Goal: Find specific page/section: Find specific page/section

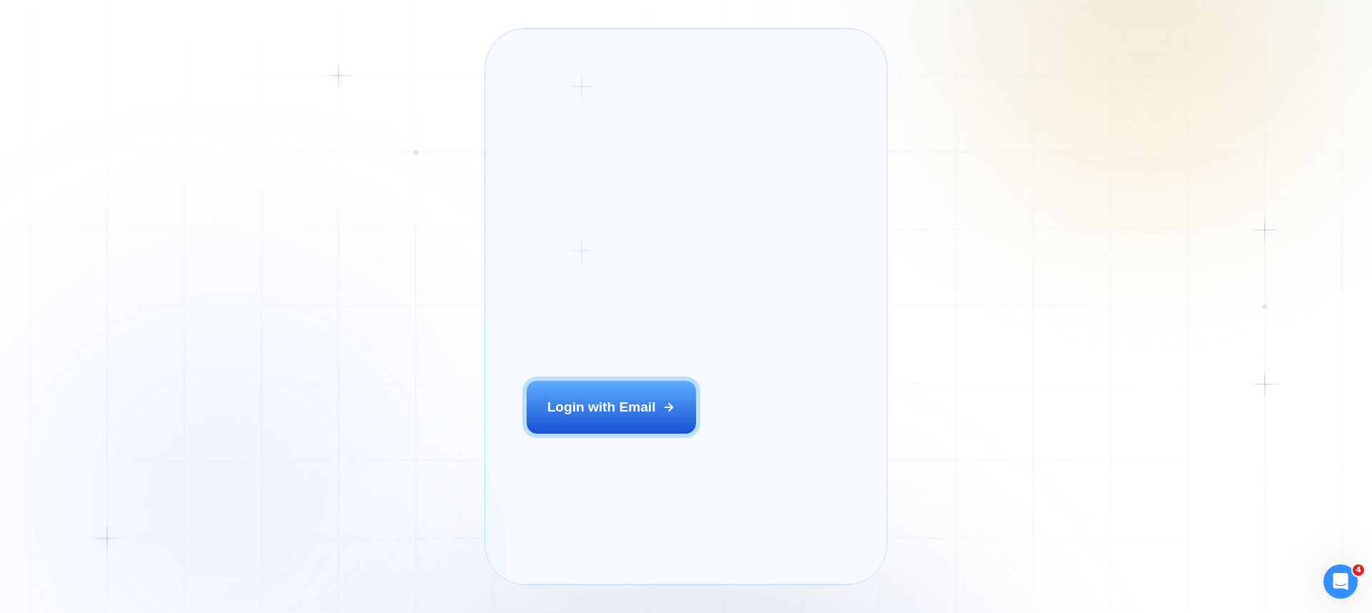
click at [692, 470] on div "Login ‍ Welcome to GigRadar. AI Business Manager for Agencies Login with Email" at bounding box center [634, 306] width 256 height 515
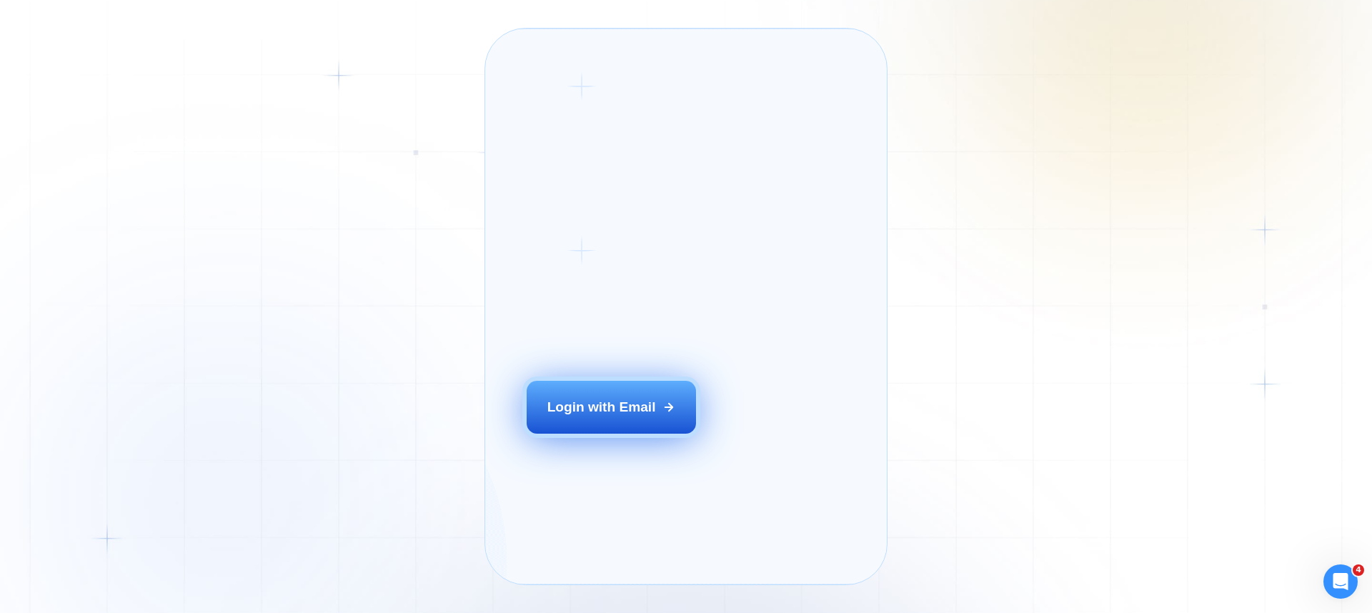
click at [672, 434] on button "Login with Email" at bounding box center [612, 407] width 170 height 53
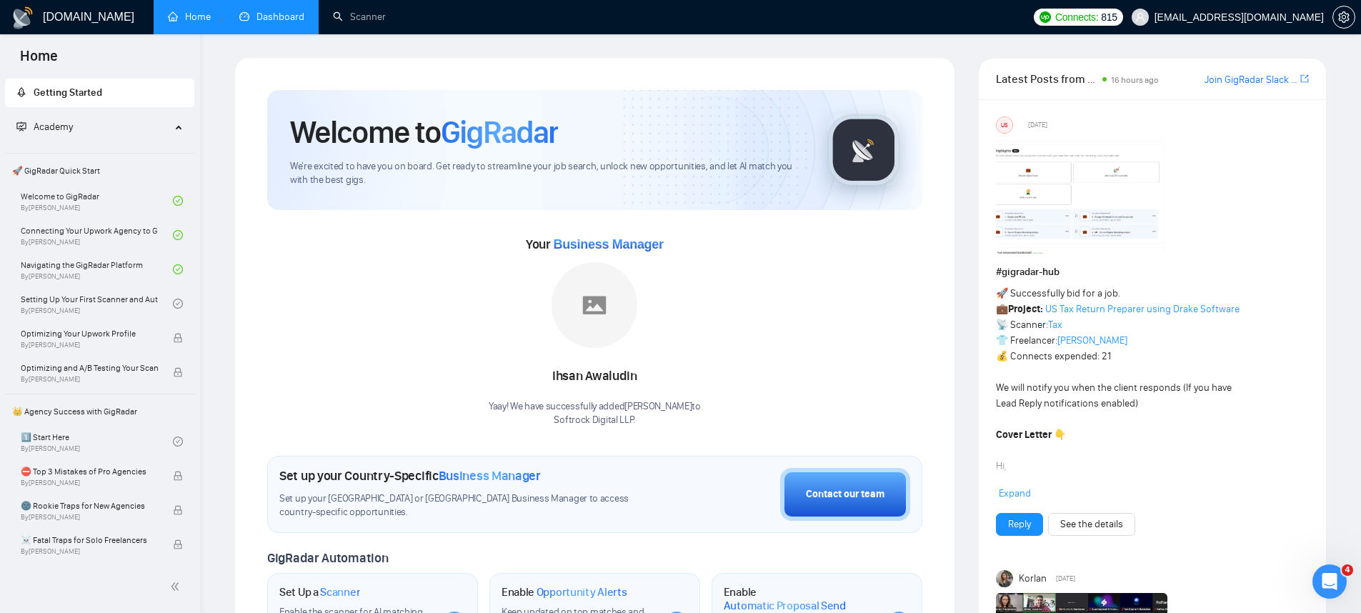
click at [278, 19] on link "Dashboard" at bounding box center [271, 17] width 65 height 12
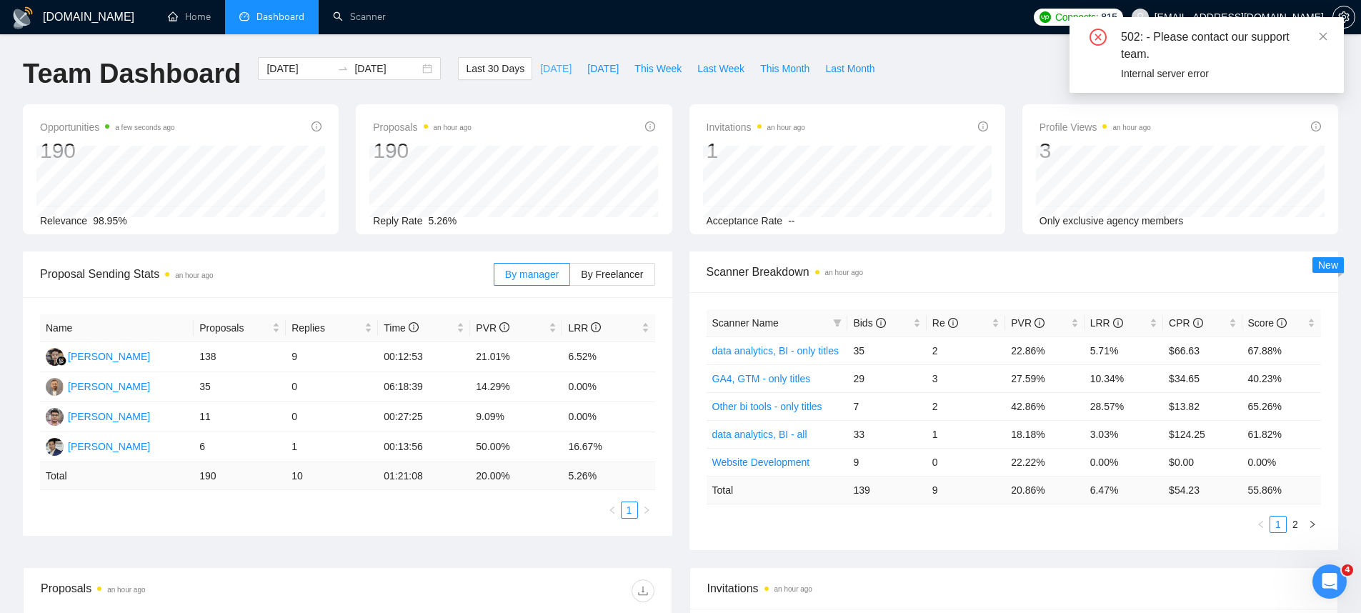
click at [552, 75] on span "[DATE]" at bounding box center [555, 69] width 31 height 16
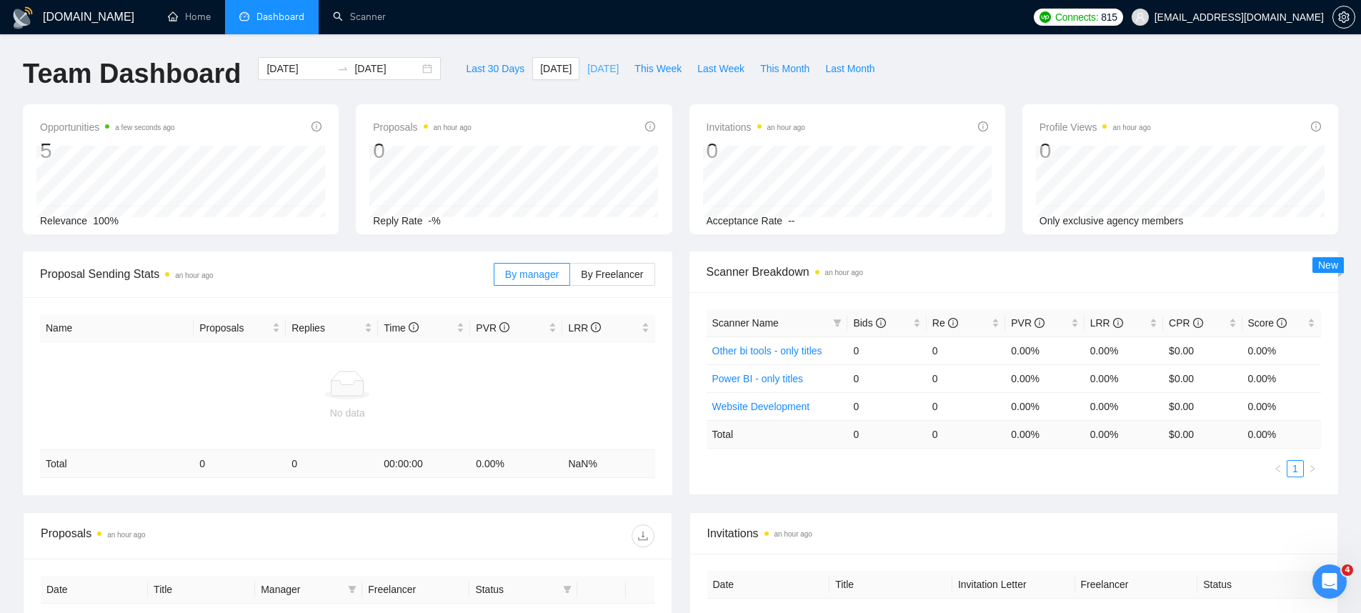
click at [587, 69] on span "[DATE]" at bounding box center [602, 69] width 31 height 16
type input "[DATE]"
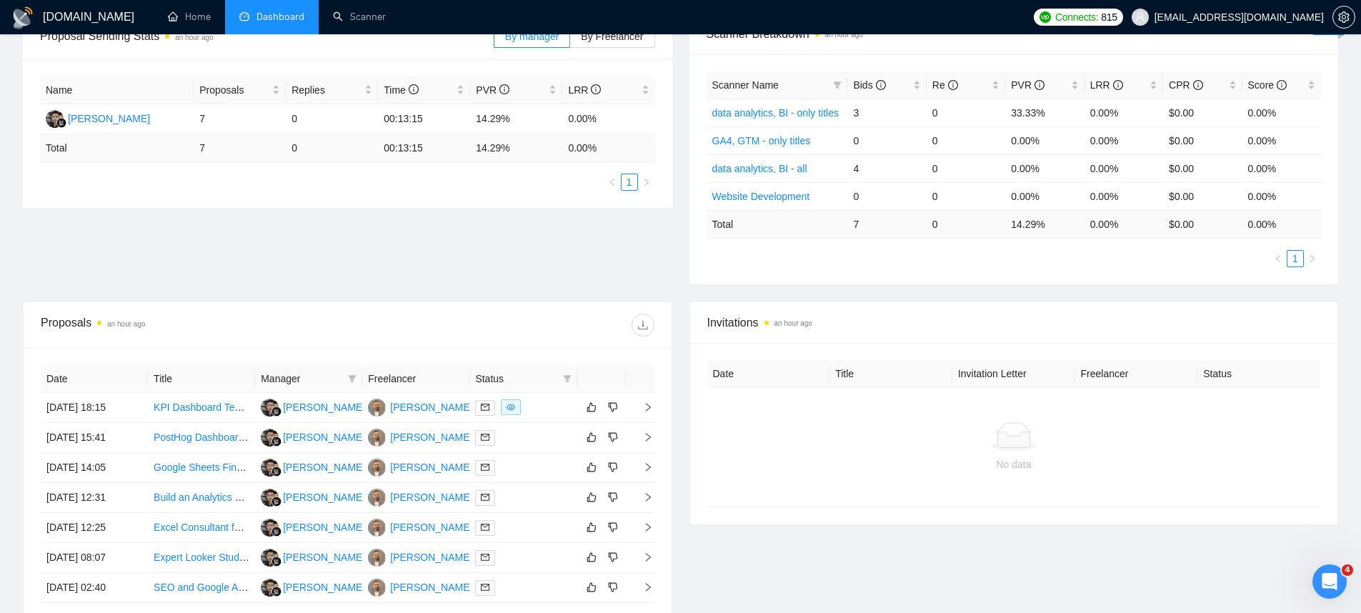
scroll to position [247, 0]
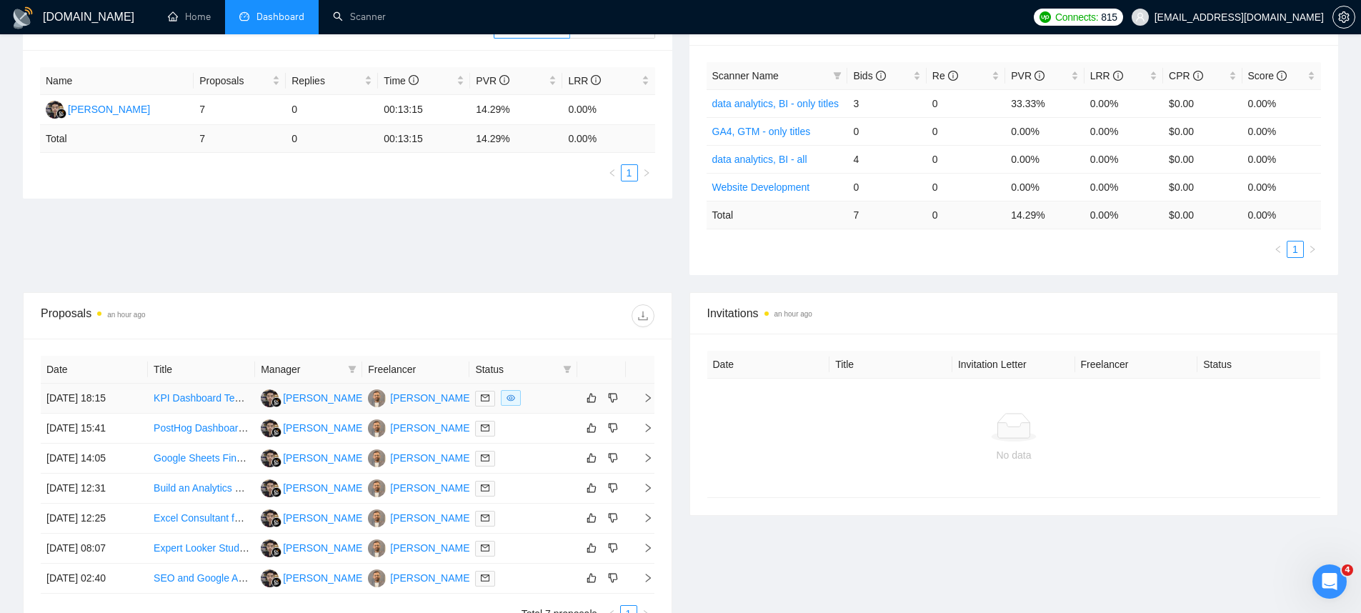
click at [84, 397] on td "[DATE] 18:15" at bounding box center [94, 399] width 107 height 30
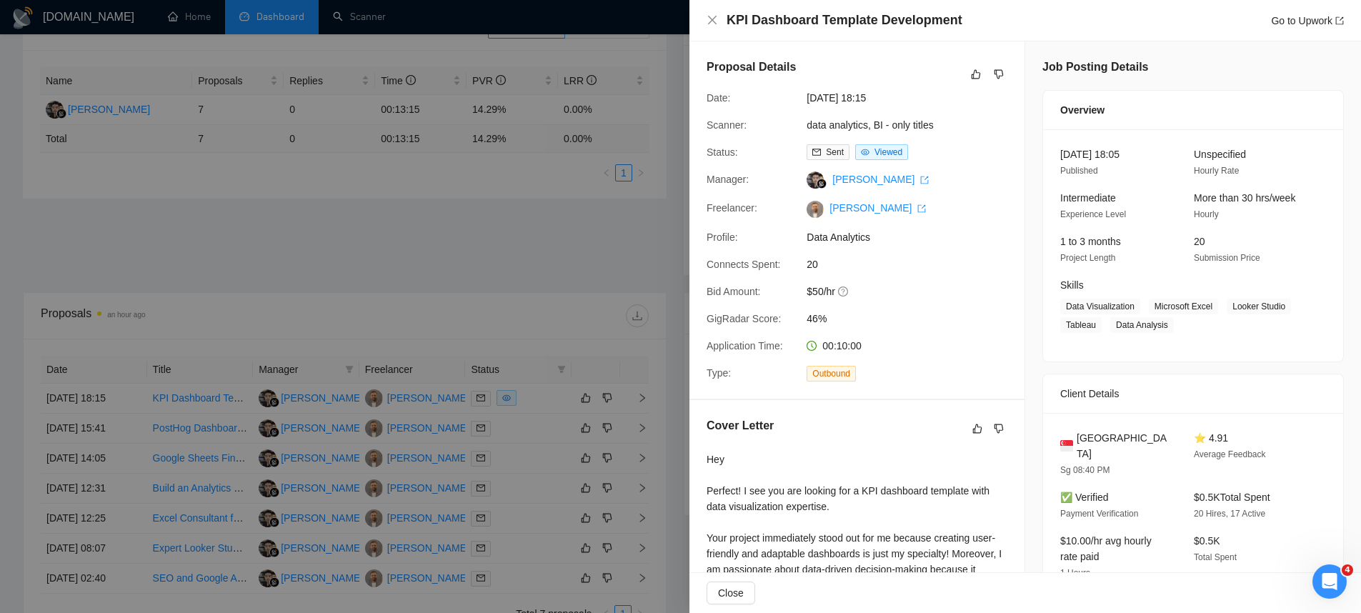
click at [280, 94] on div at bounding box center [680, 306] width 1361 height 613
